Goal: Information Seeking & Learning: Find specific fact

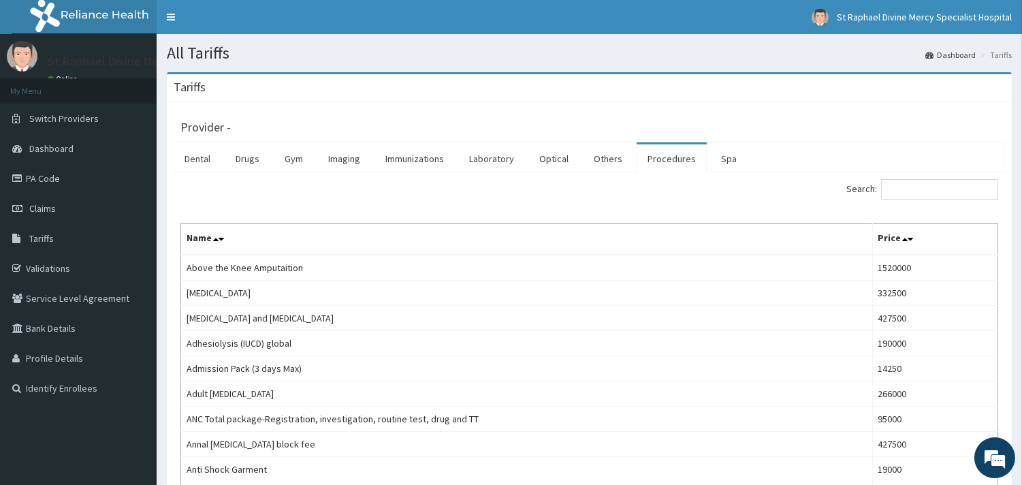
click at [915, 191] on input "Search:" at bounding box center [939, 189] width 117 height 20
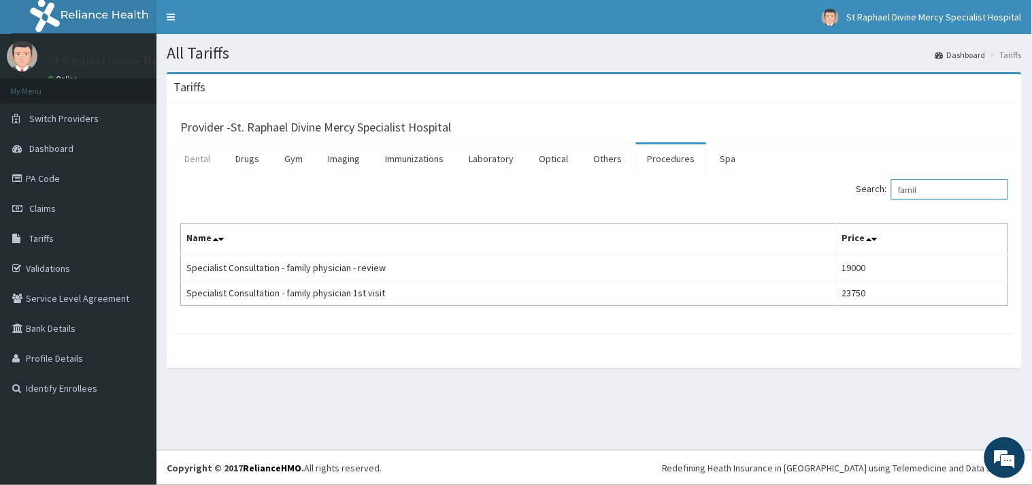
type input "famil"
click at [189, 159] on link "Dental" at bounding box center [198, 158] width 48 height 29
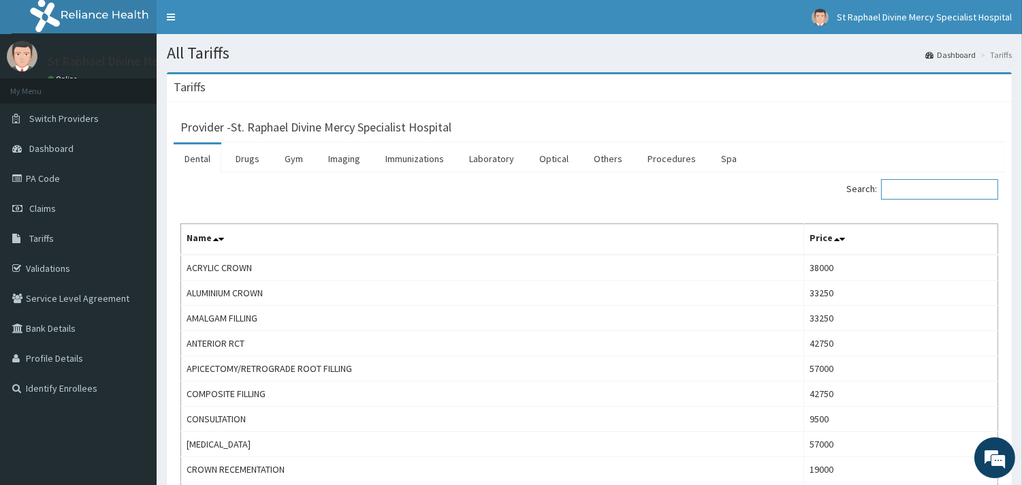
click at [963, 199] on input "Search:" at bounding box center [939, 189] width 117 height 20
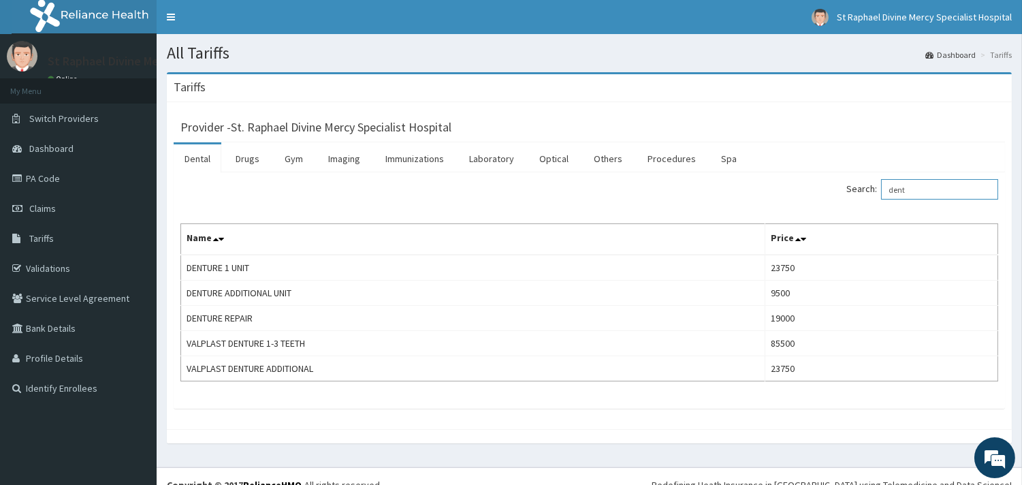
type input "dent"
click at [215, 163] on link "Dental" at bounding box center [198, 158] width 48 height 29
click at [670, 164] on link "Procedures" at bounding box center [671, 158] width 70 height 29
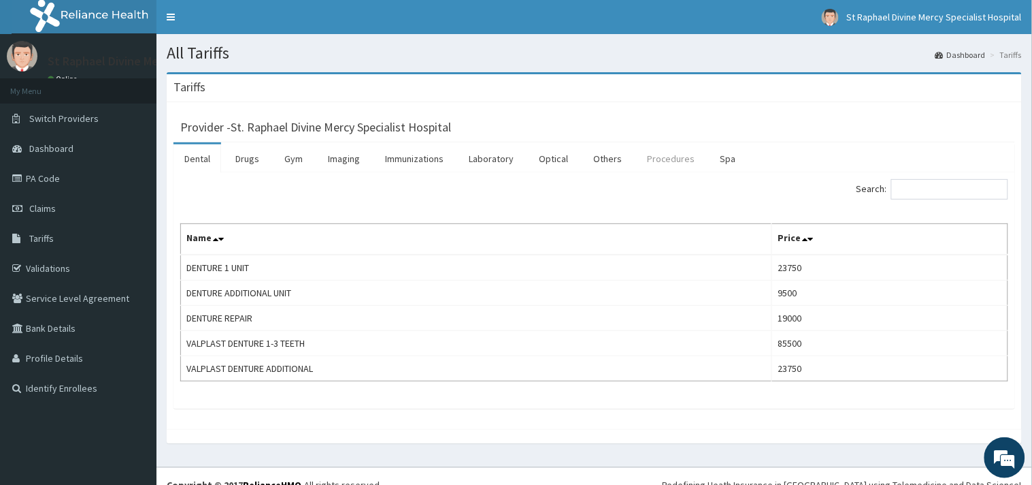
click at [670, 164] on link "Procedures" at bounding box center [671, 158] width 70 height 29
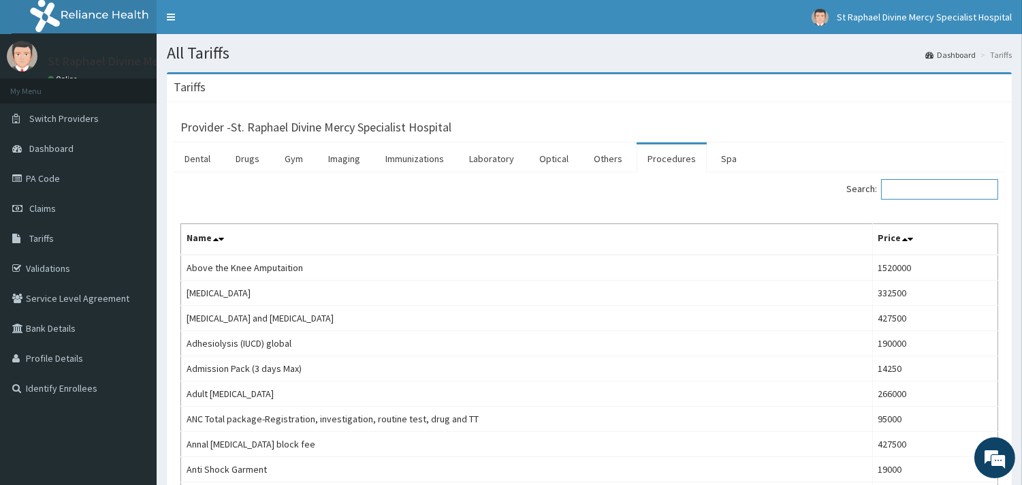
click at [933, 187] on input "Search:" at bounding box center [939, 189] width 117 height 20
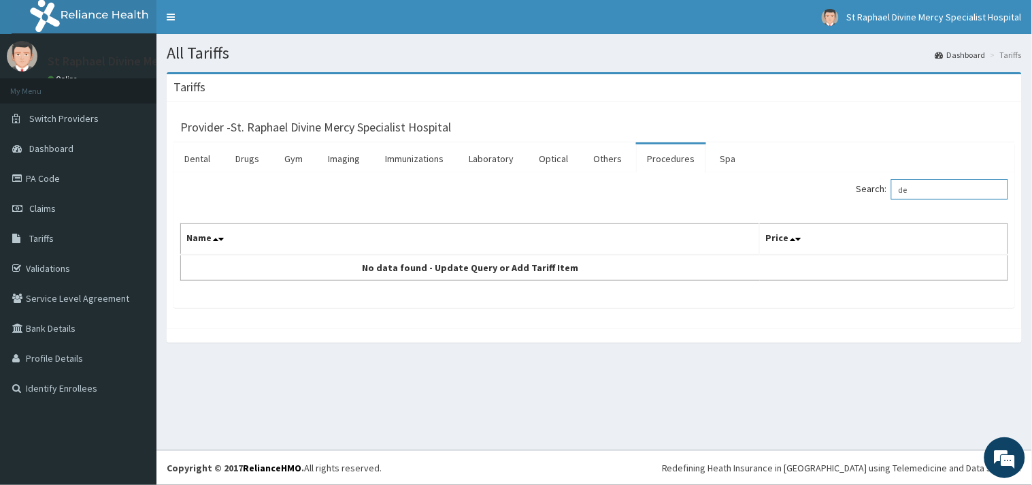
type input "d"
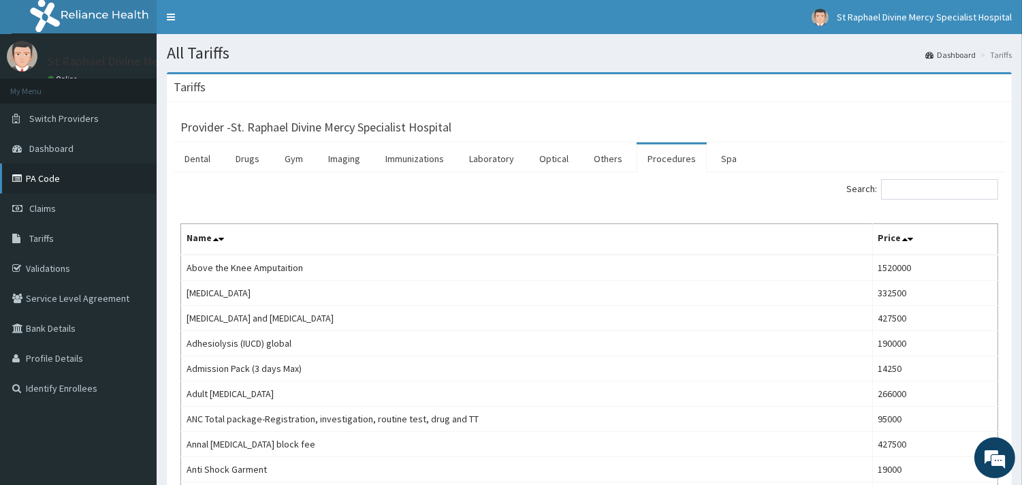
click at [50, 174] on link "PA Code" at bounding box center [78, 178] width 157 height 30
